Goal: Information Seeking & Learning: Learn about a topic

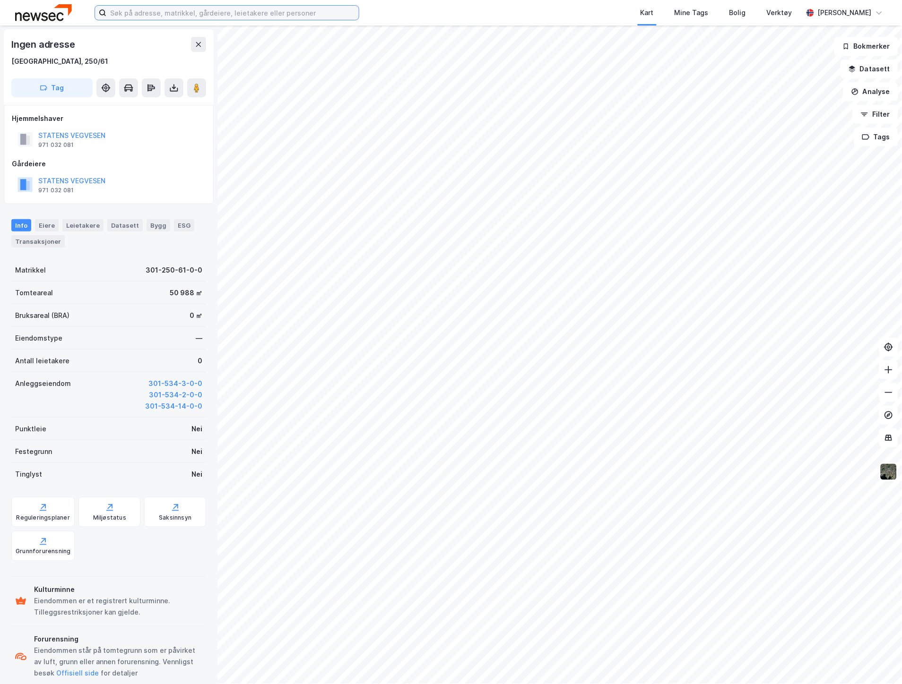
click at [158, 9] on input at bounding box center [232, 13] width 252 height 14
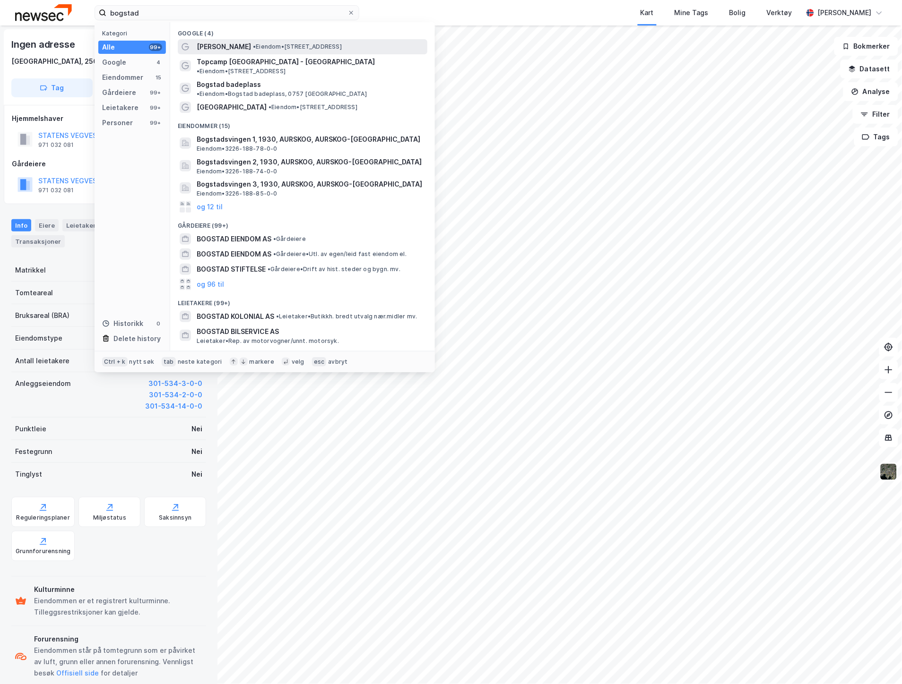
click at [210, 43] on span "[PERSON_NAME]" at bounding box center [224, 46] width 54 height 11
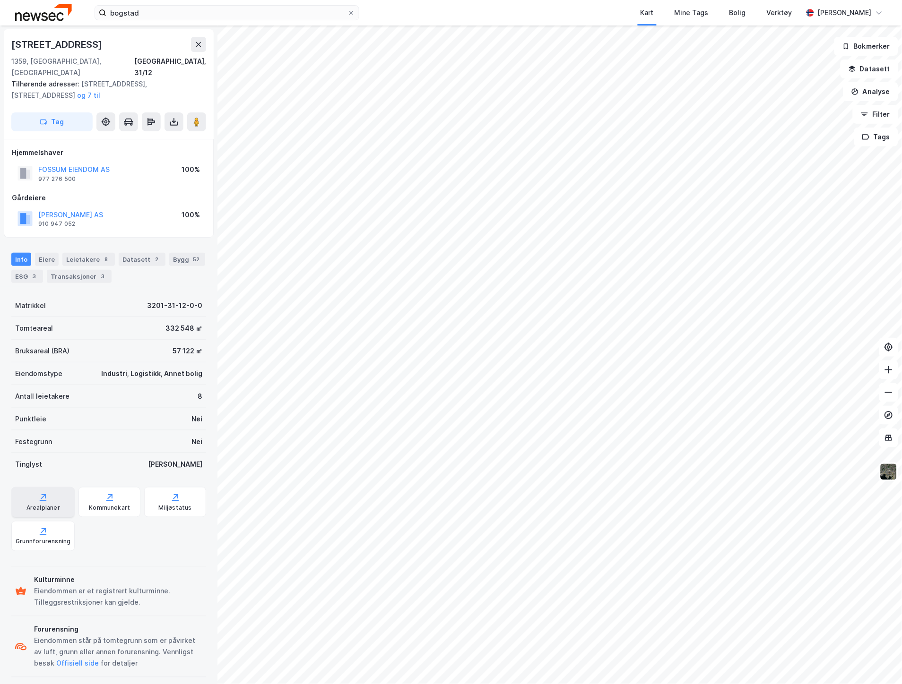
click at [57, 504] on div "Arealplaner" at bounding box center [43, 508] width 34 height 8
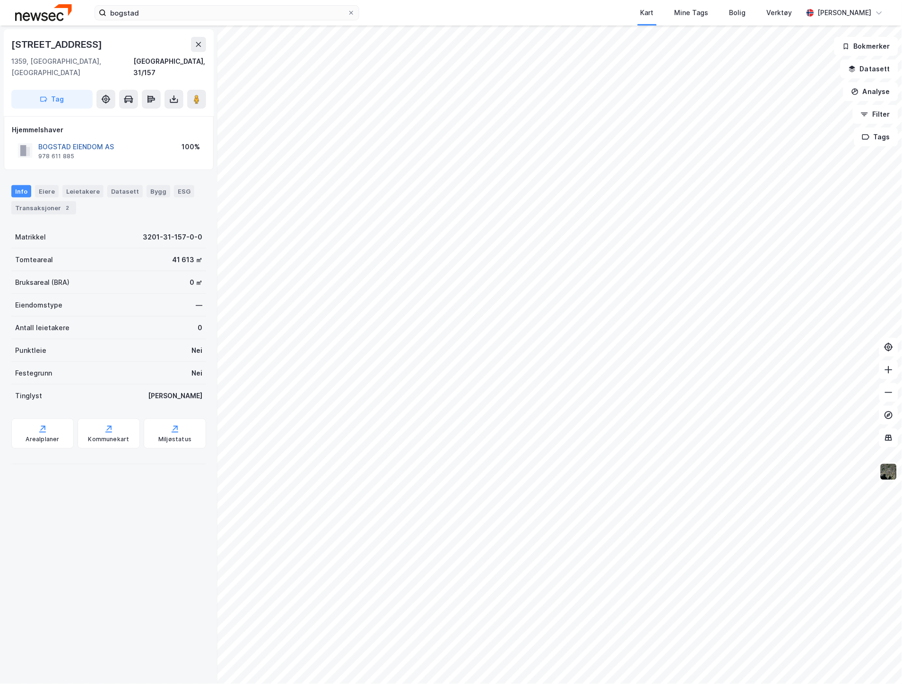
click at [0, 0] on button "BOGSTAD EIENDOM AS" at bounding box center [0, 0] width 0 height 0
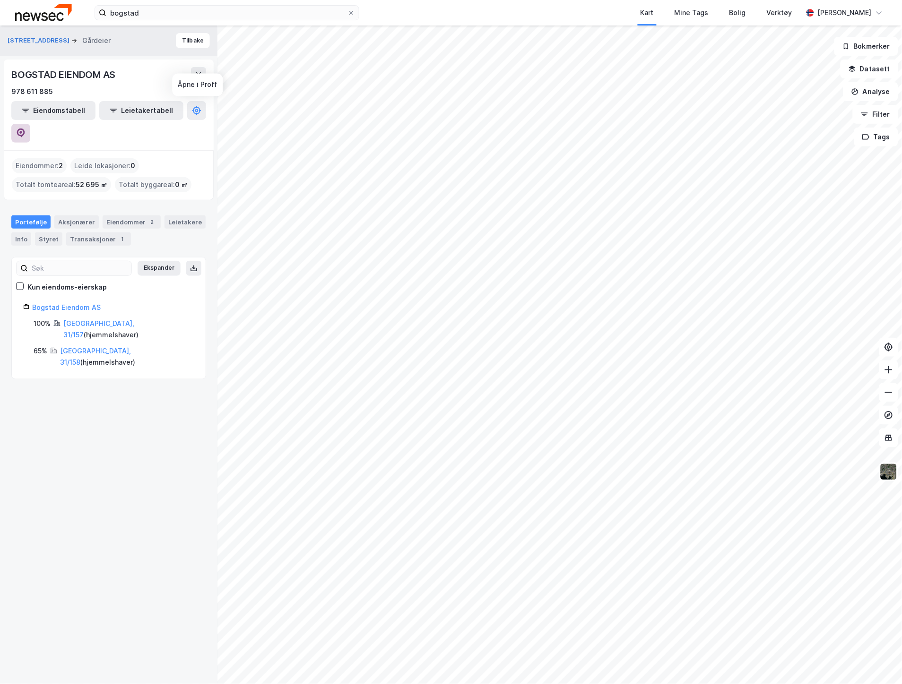
click at [30, 124] on button at bounding box center [20, 133] width 19 height 19
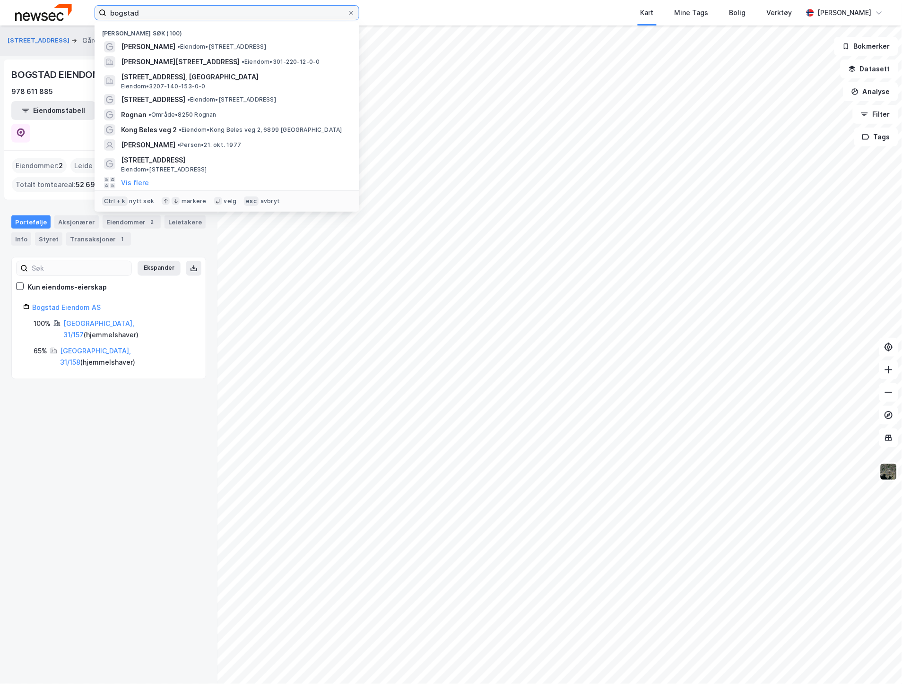
drag, startPoint x: 150, startPoint y: 10, endPoint x: 19, endPoint y: 5, distance: 131.0
click at [54, 11] on div "bogstad Nylige søk (100) [GEOGRAPHIC_DATA] Gård • Eiendom • [STREET_ADDRESS][PE…" at bounding box center [451, 13] width 902 height 26
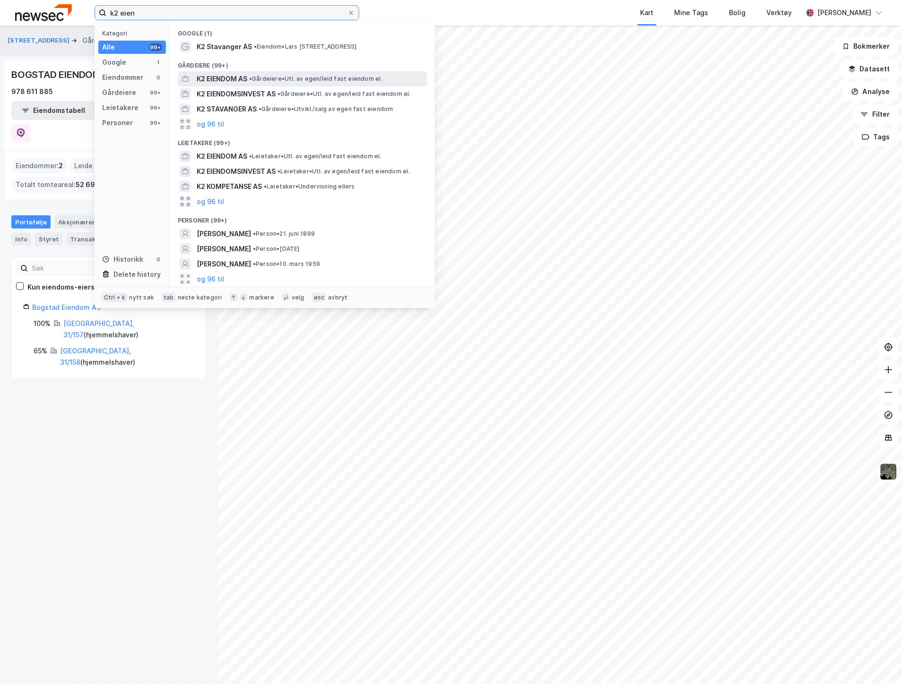
type input "k2 eien"
click at [217, 76] on span "K2 EIENDOM AS" at bounding box center [222, 78] width 51 height 11
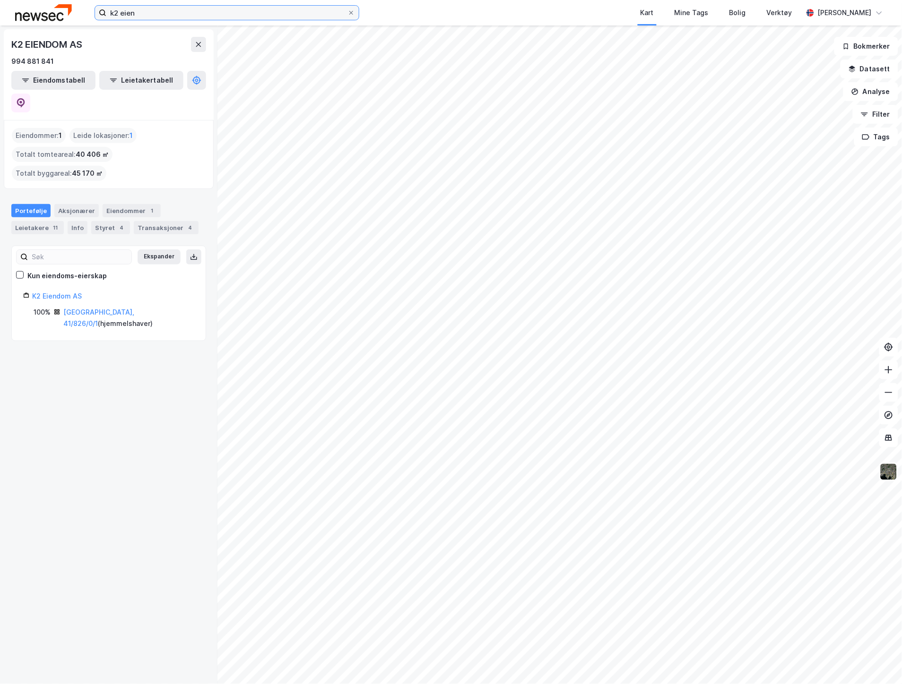
click at [147, 11] on input "k2 eien" at bounding box center [226, 13] width 241 height 14
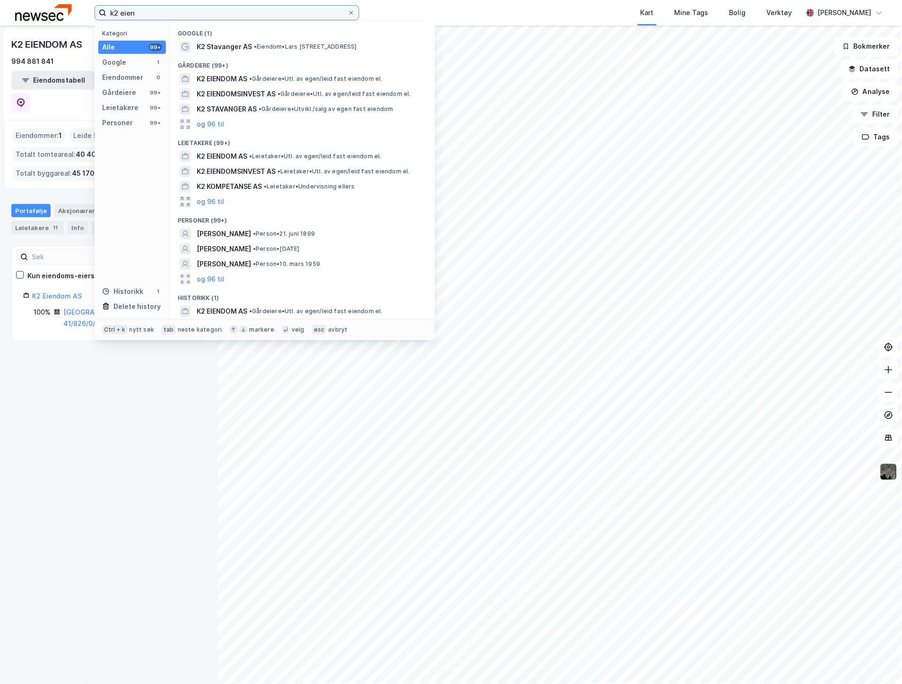
drag, startPoint x: 190, startPoint y: 11, endPoint x: 95, endPoint y: 8, distance: 95.5
click at [95, 8] on label "k2 eien" at bounding box center [227, 12] width 265 height 15
click at [215, 20] on div "k2 eien Kategori Alle 99+ Google 1 Eiendommer 0 Gårdeiere 99+ Leietakere 99+ Pe…" at bounding box center [451, 13] width 902 height 26
drag, startPoint x: 149, startPoint y: 17, endPoint x: 110, endPoint y: 17, distance: 39.2
click at [110, 17] on input "k2 eien" at bounding box center [226, 13] width 241 height 14
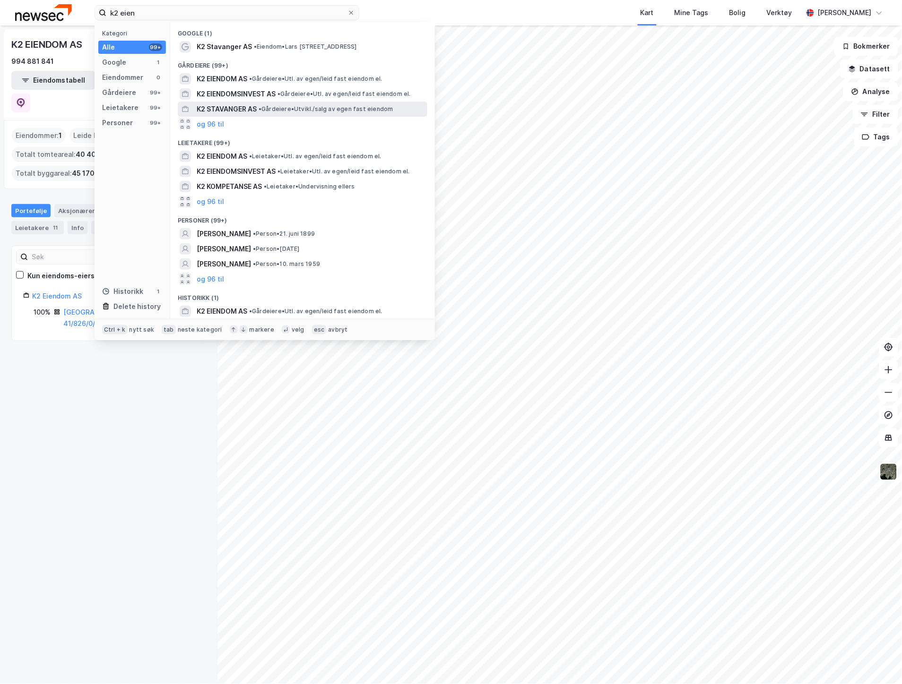
click at [229, 112] on span "K2 STAVANGER AS" at bounding box center [227, 108] width 60 height 11
